Goal: Task Accomplishment & Management: Manage account settings

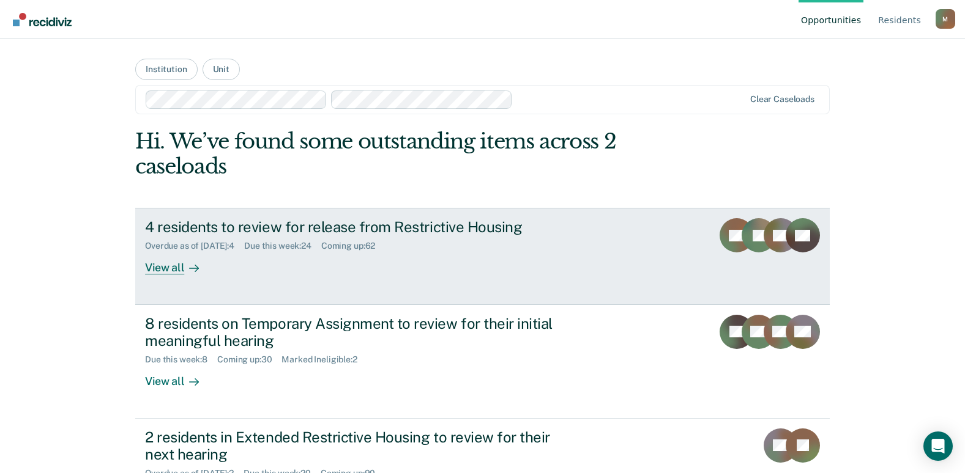
click at [473, 237] on div "Overdue as of Oct 13, 2025 : 4 Due this week : 24 Coming up : 62" at bounding box center [359, 243] width 429 height 15
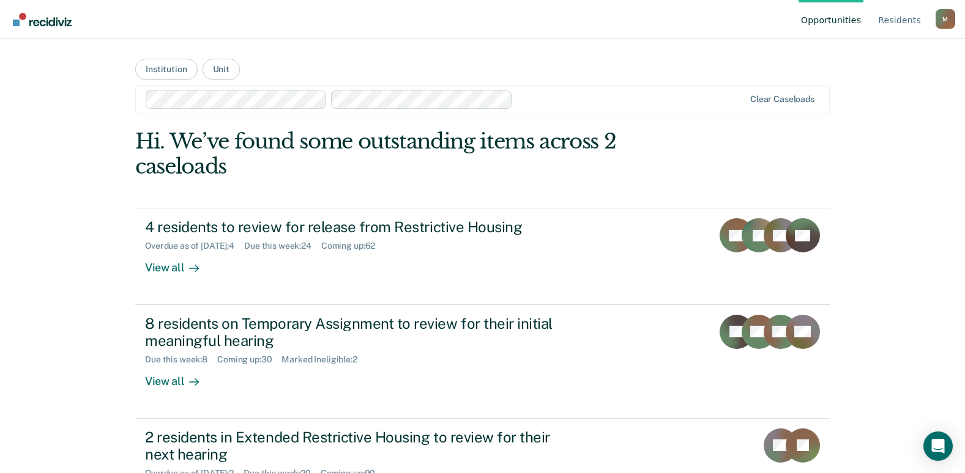
scroll to position [61, 0]
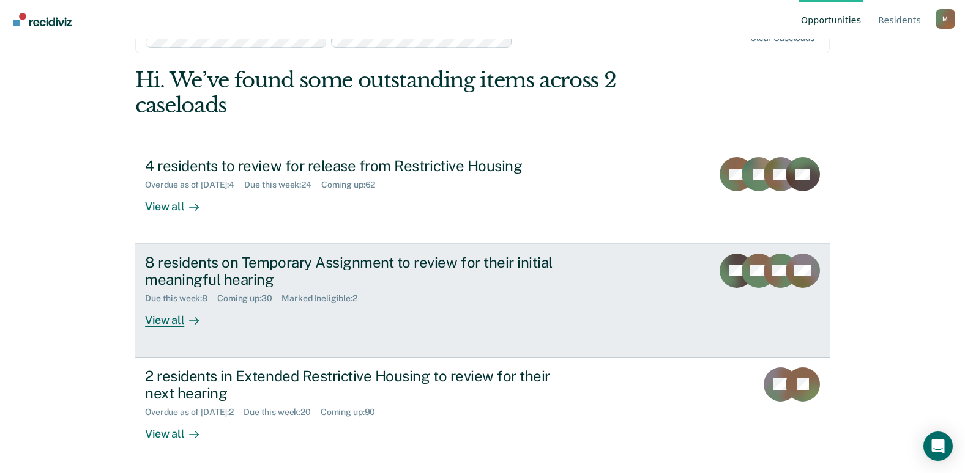
click at [215, 268] on div "8 residents on Temporary Assignment to review for their initial meaningful hear…" at bounding box center [359, 271] width 429 height 35
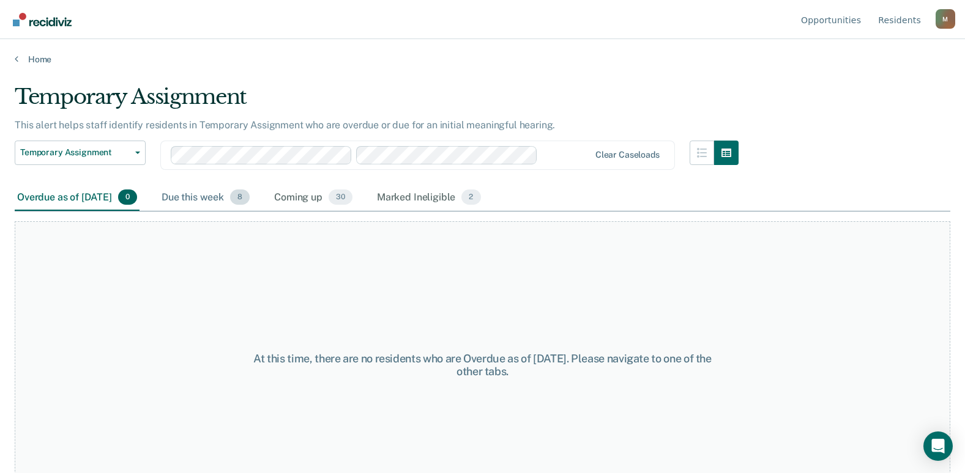
click at [210, 201] on div "Due this week 8" at bounding box center [205, 198] width 93 height 27
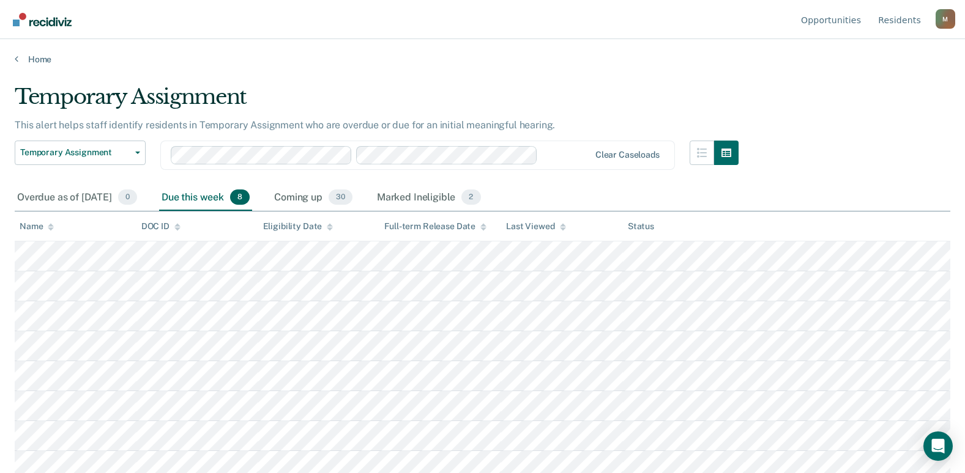
scroll to position [8, 0]
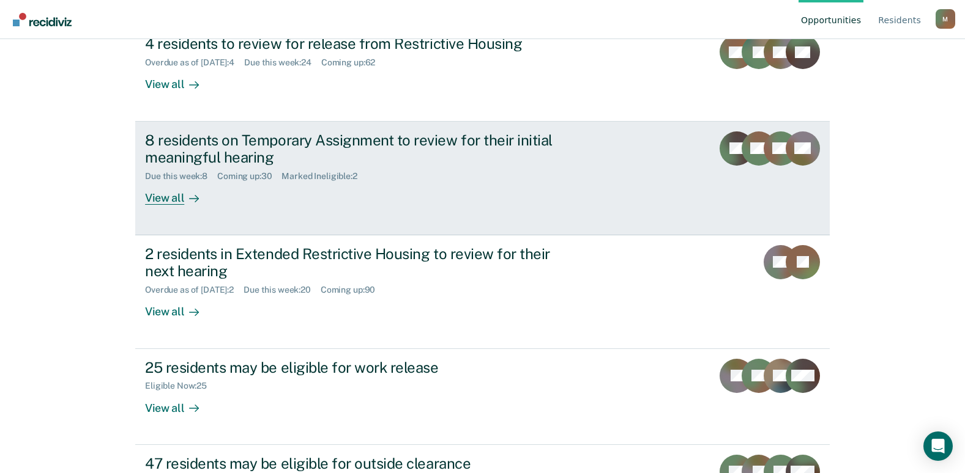
scroll to position [245, 0]
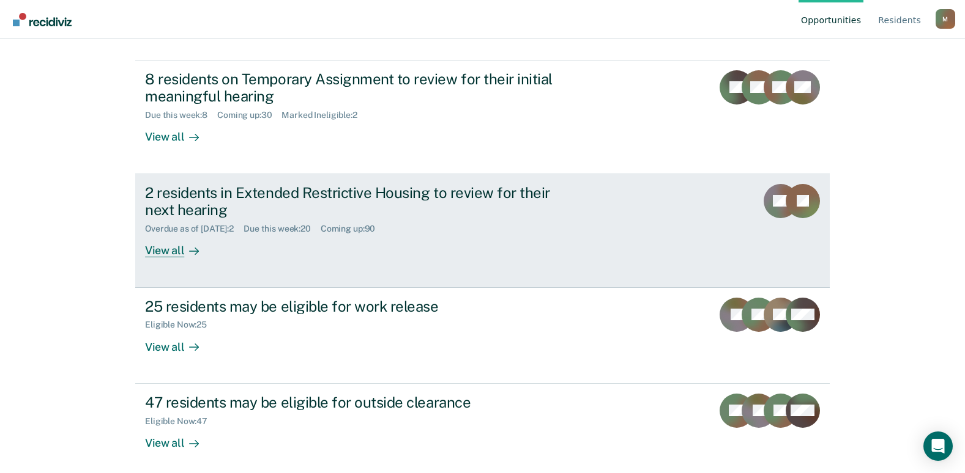
click at [180, 211] on div "2 residents in Extended Restrictive Housing to review for their next hearing" at bounding box center [359, 201] width 429 height 35
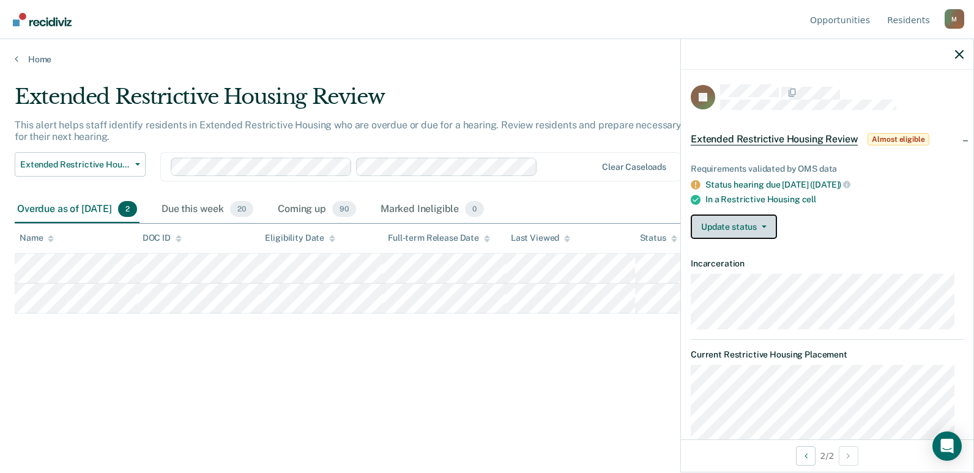
click at [718, 230] on button "Update status" at bounding box center [734, 227] width 86 height 24
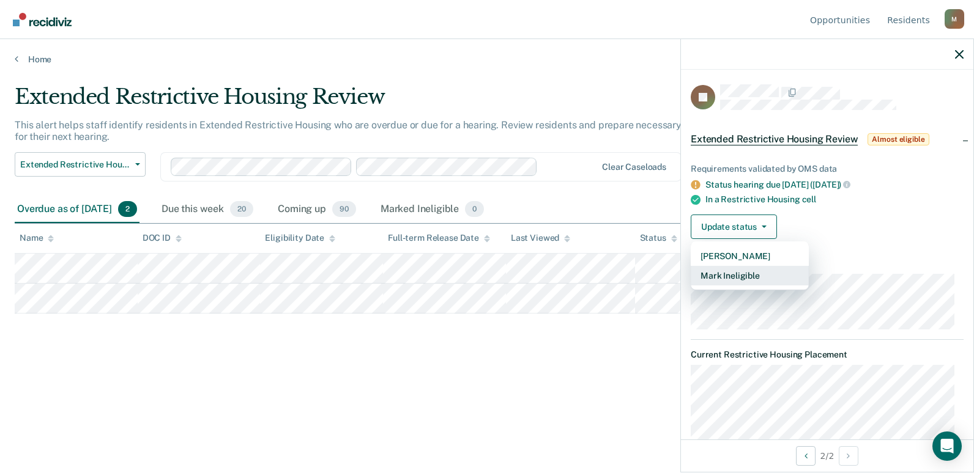
click at [710, 269] on button "Mark Ineligible" at bounding box center [750, 276] width 118 height 20
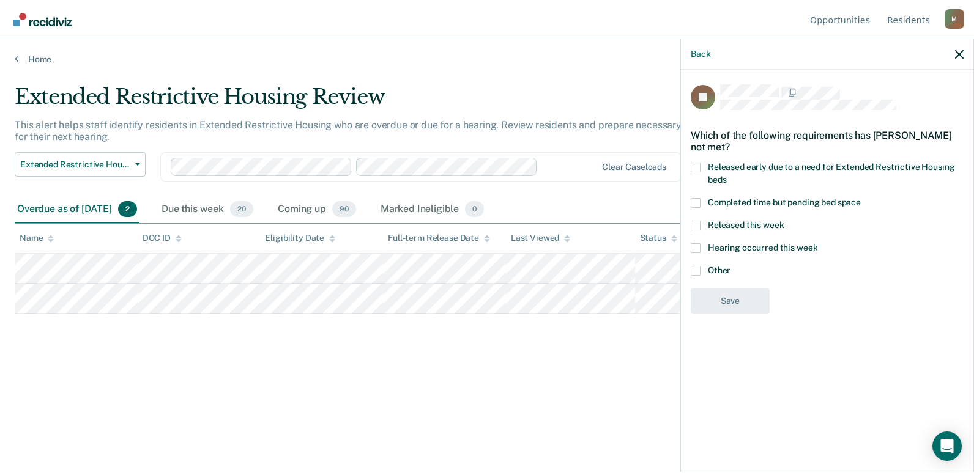
click at [697, 269] on span at bounding box center [696, 271] width 10 height 10
click at [730, 266] on input "Other" at bounding box center [730, 266] width 0 height 0
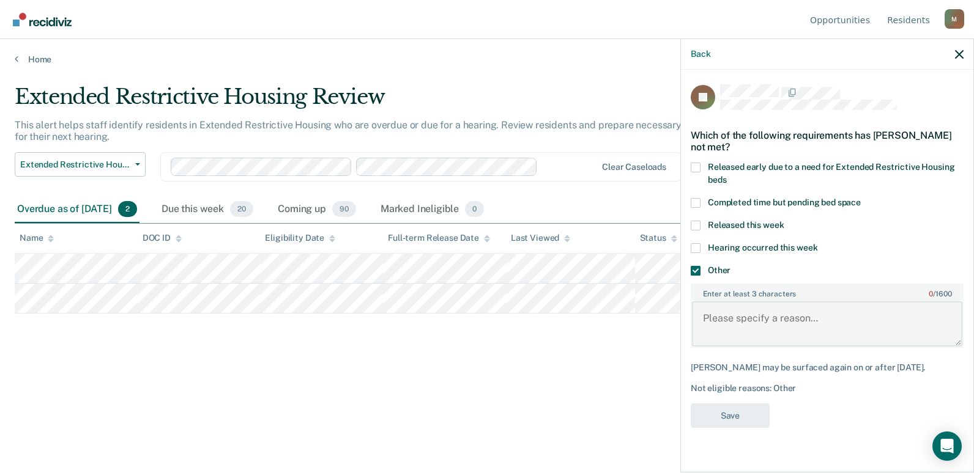
click at [725, 327] on textarea "Enter at least 3 characters 0 / 1600" at bounding box center [827, 324] width 270 height 45
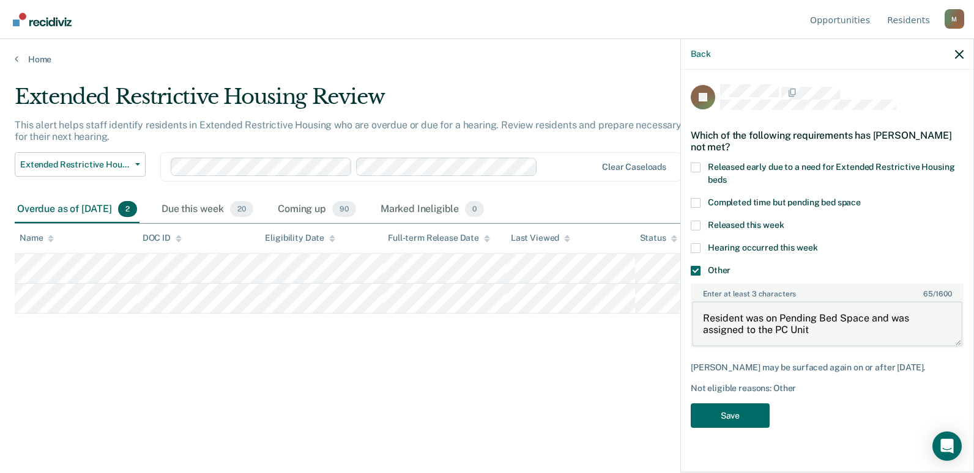
type textarea "Resident was on Pending Bed Space and was assigned to the PC Unit"
click at [752, 414] on button "Save" at bounding box center [730, 416] width 79 height 25
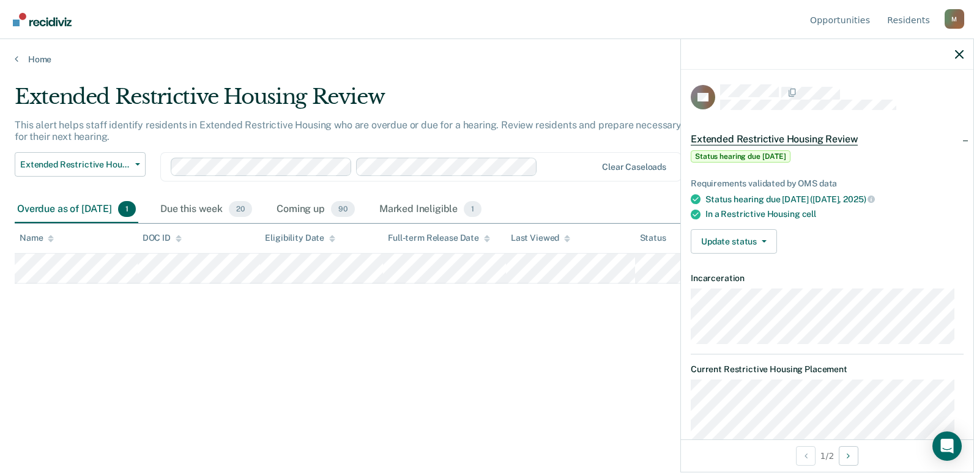
click at [243, 310] on div "Extended Restrictive Housing Review This alert helps staff identify residents i…" at bounding box center [487, 232] width 945 height 297
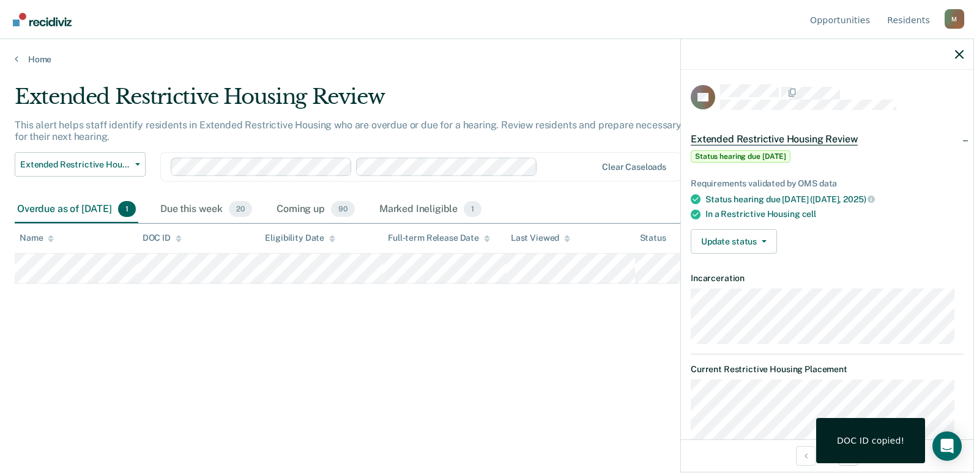
click at [286, 309] on div "Extended Restrictive Housing Review This alert helps staff identify residents i…" at bounding box center [487, 232] width 945 height 297
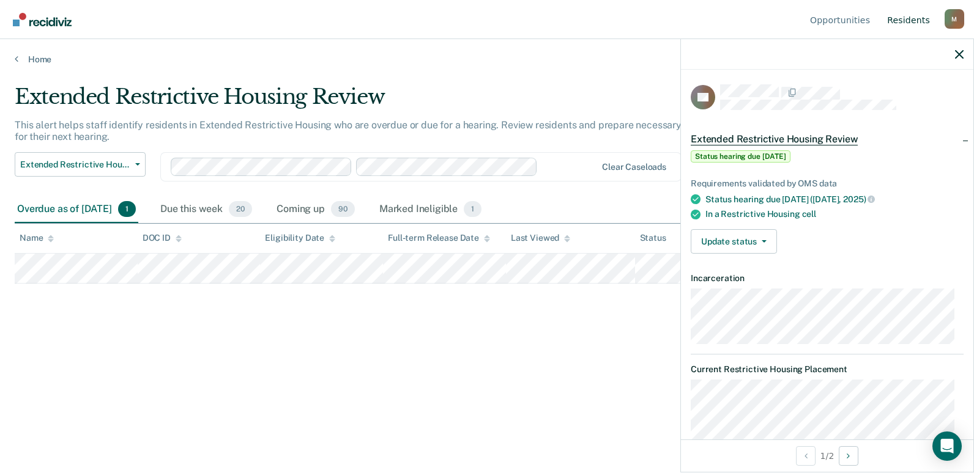
click at [905, 24] on link "Resident s" at bounding box center [909, 19] width 48 height 39
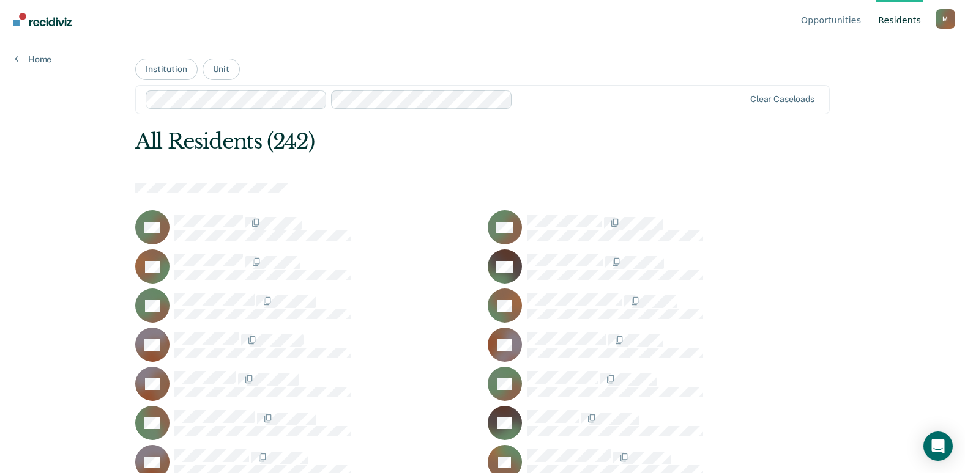
scroll to position [1433, 0]
click at [659, 85] on div "Clear caseloads" at bounding box center [482, 99] width 694 height 29
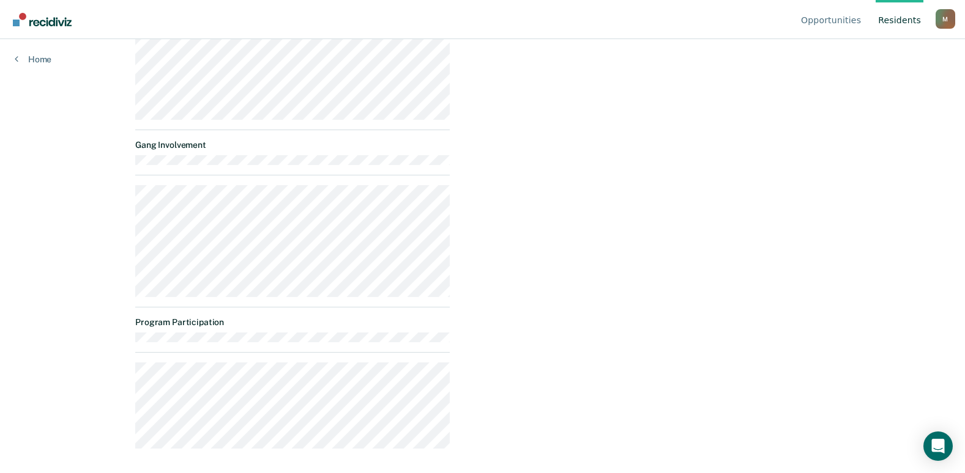
scroll to position [124, 0]
